Goal: Transaction & Acquisition: Book appointment/travel/reservation

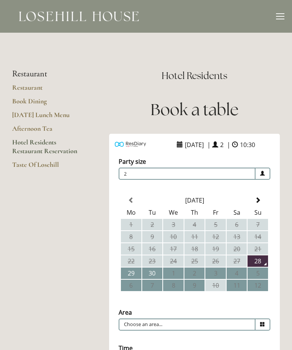
click at [133, 279] on td "29" at bounding box center [131, 272] width 21 height 11
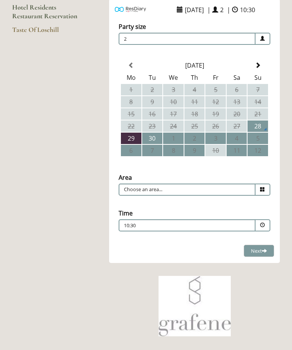
scroll to position [142, 0]
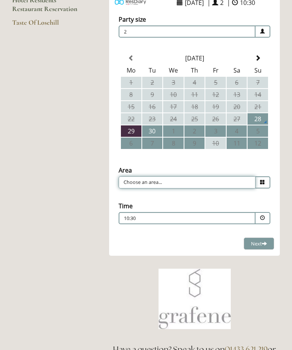
click at [255, 188] on input "Choose an area..." at bounding box center [186, 182] width 137 height 12
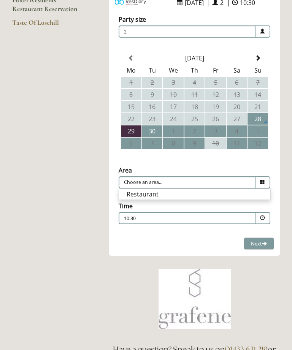
click at [180, 199] on li "Restaurant" at bounding box center [194, 194] width 151 height 11
type input "Restaurant"
click at [259, 224] on span at bounding box center [262, 218] width 15 height 12
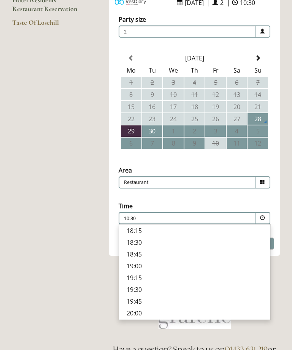
scroll to position [276, 0]
click at [144, 305] on p "19:45" at bounding box center [194, 301] width 136 height 8
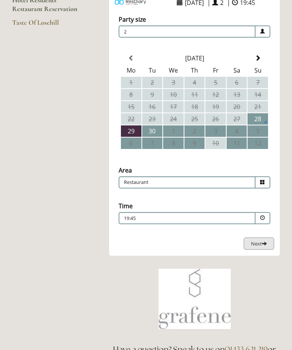
click at [257, 247] on span "Next" at bounding box center [259, 243] width 16 height 7
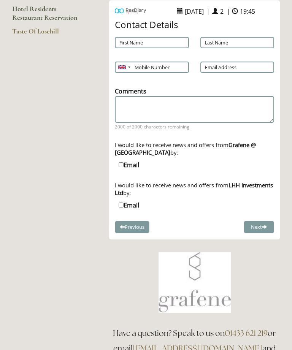
scroll to position [99, 0]
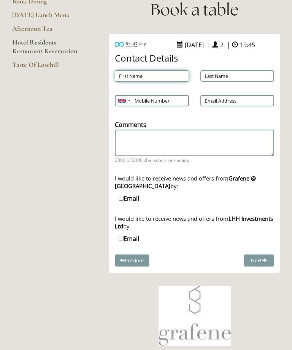
click at [147, 82] on input "First Name" at bounding box center [152, 75] width 74 height 11
type input "Jane"
type input "Ramsay"
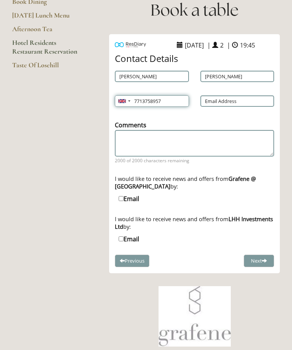
type input "7713758957"
click at [239, 107] on input "Email Address" at bounding box center [237, 100] width 74 height 11
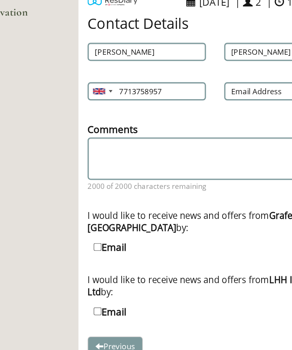
click at [109, 92] on div "Mobile Number Afghanistan (‫افغانستان‬‎) +93 Albania (Shqipëri) +355 Algeria (‫…" at bounding box center [151, 101] width 85 height 19
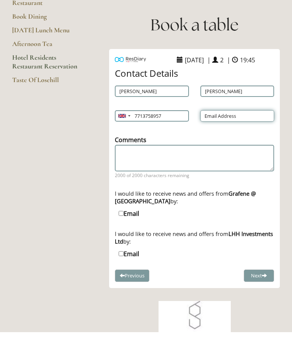
click at [229, 128] on input "Email Address" at bounding box center [237, 133] width 74 height 11
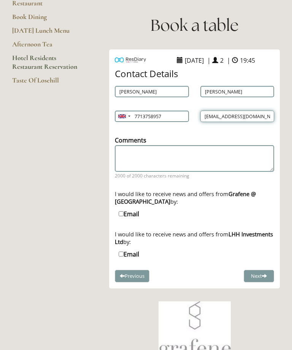
type input "ramsayj300@gmail.com"
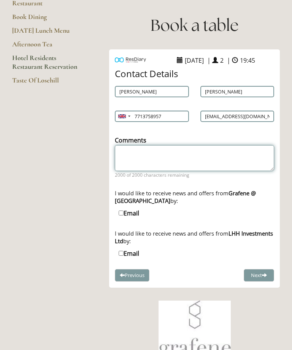
click at [171, 166] on textarea "Comments" at bounding box center [194, 158] width 159 height 26
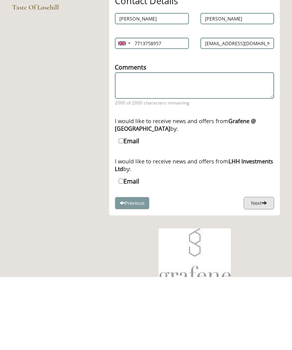
click at [261, 270] on button "Next" at bounding box center [258, 276] width 30 height 13
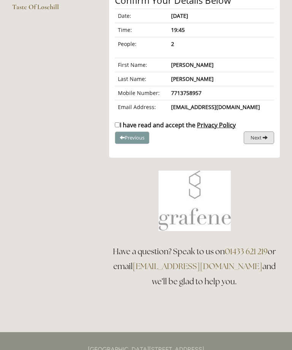
click at [256, 141] on span "Next" at bounding box center [255, 137] width 11 height 7
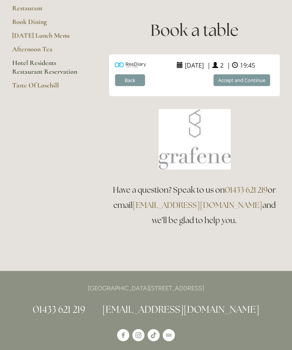
scroll to position [79, 0]
click at [245, 87] on button "Accept and Continue" at bounding box center [241, 80] width 57 height 13
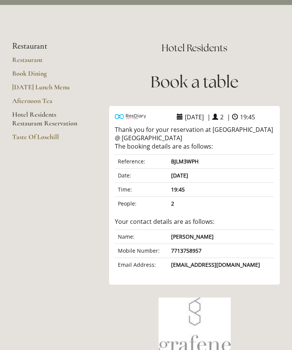
scroll to position [27, 0]
click at [30, 61] on link "Restaurant" at bounding box center [48, 63] width 73 height 14
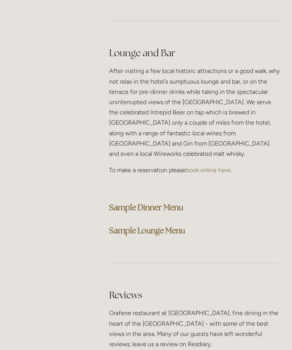
scroll to position [2120, 0]
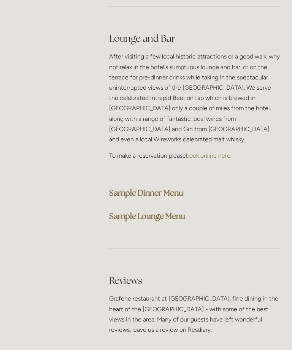
click at [167, 188] on strong "Sample Dinner Menu" at bounding box center [146, 193] width 74 height 10
